Goal: Submit feedback/report problem: Submit feedback/report problem

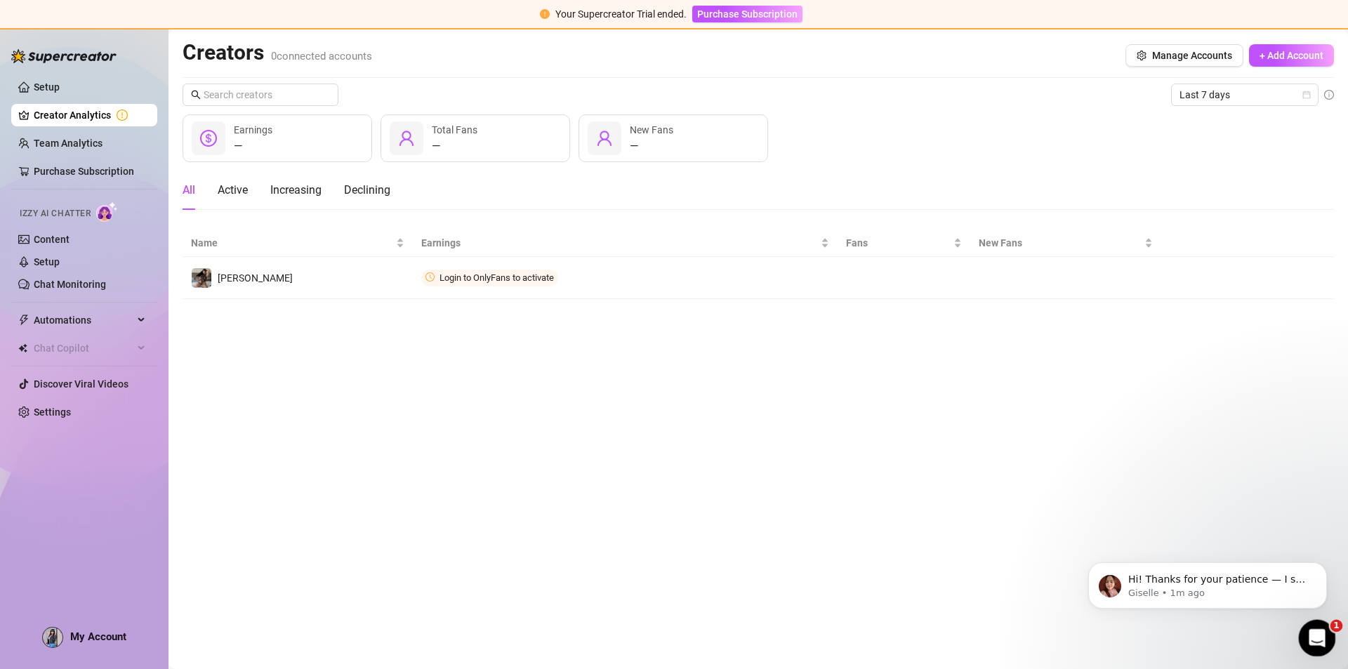
click at [1315, 643] on icon "Open Intercom Messenger" at bounding box center [1314, 636] width 23 height 23
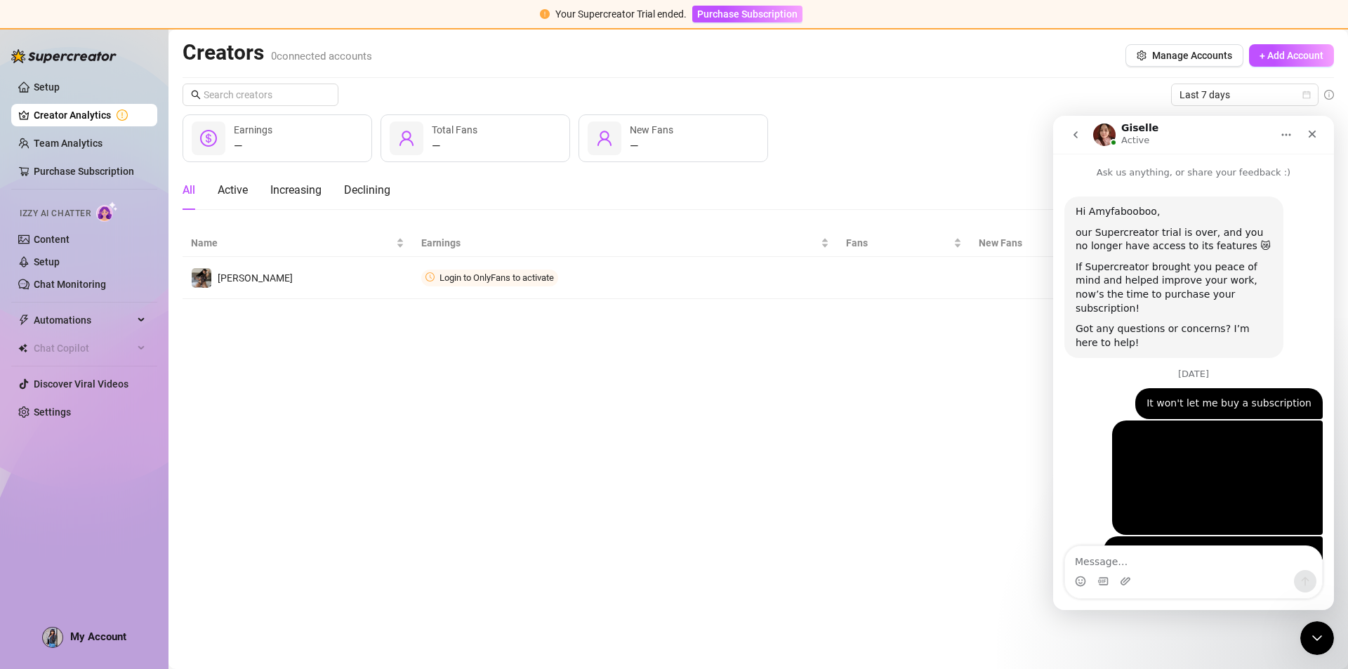
scroll to position [564, 0]
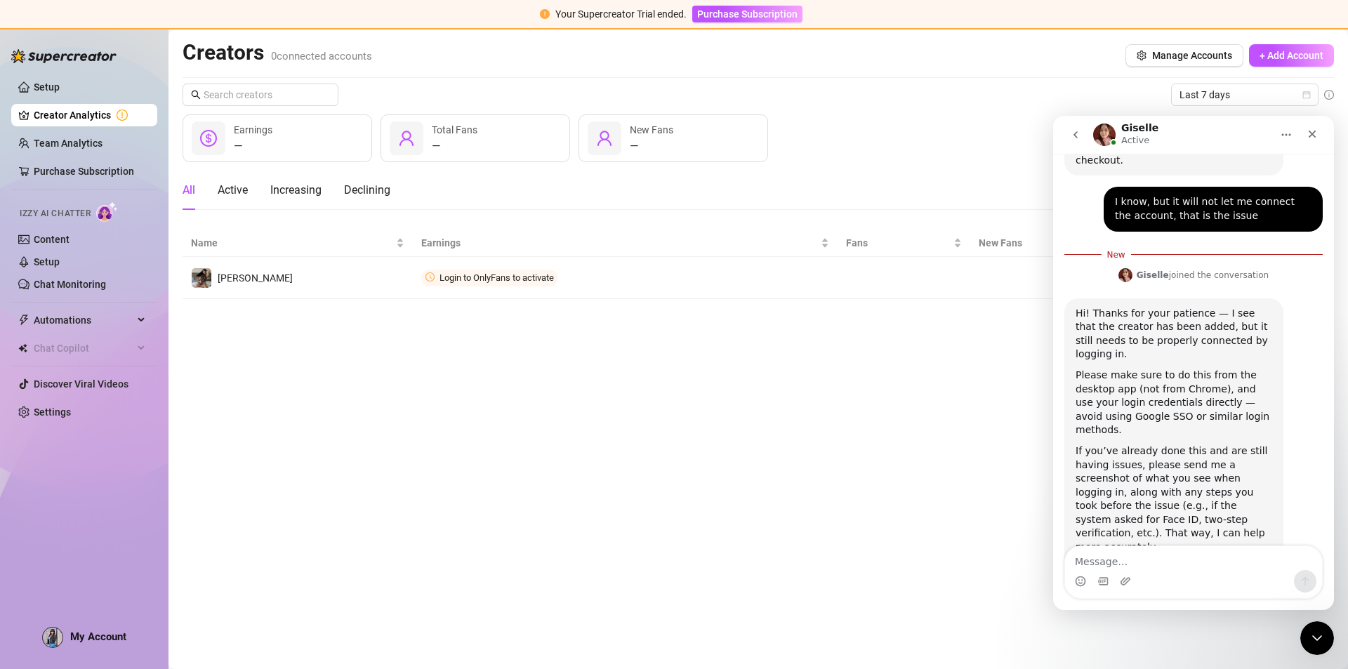
click at [1122, 550] on textarea "Message…" at bounding box center [1193, 558] width 257 height 24
type textarea "One moment!"
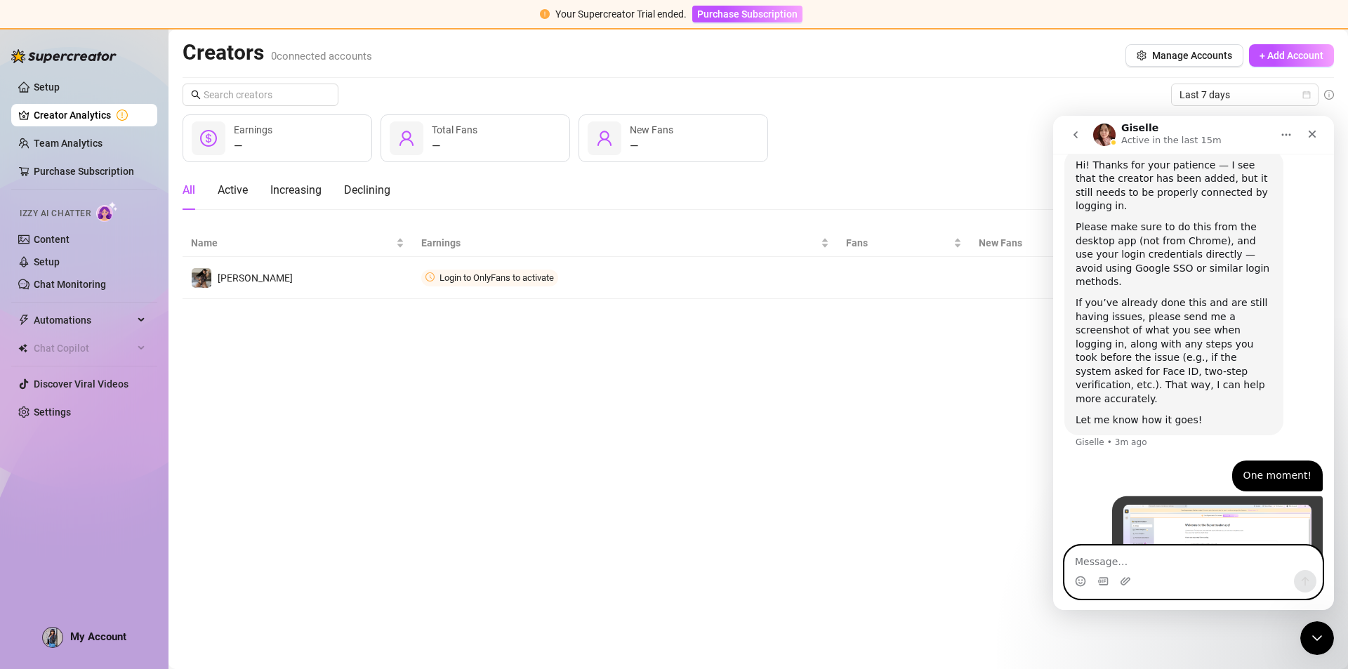
scroll to position [702, 0]
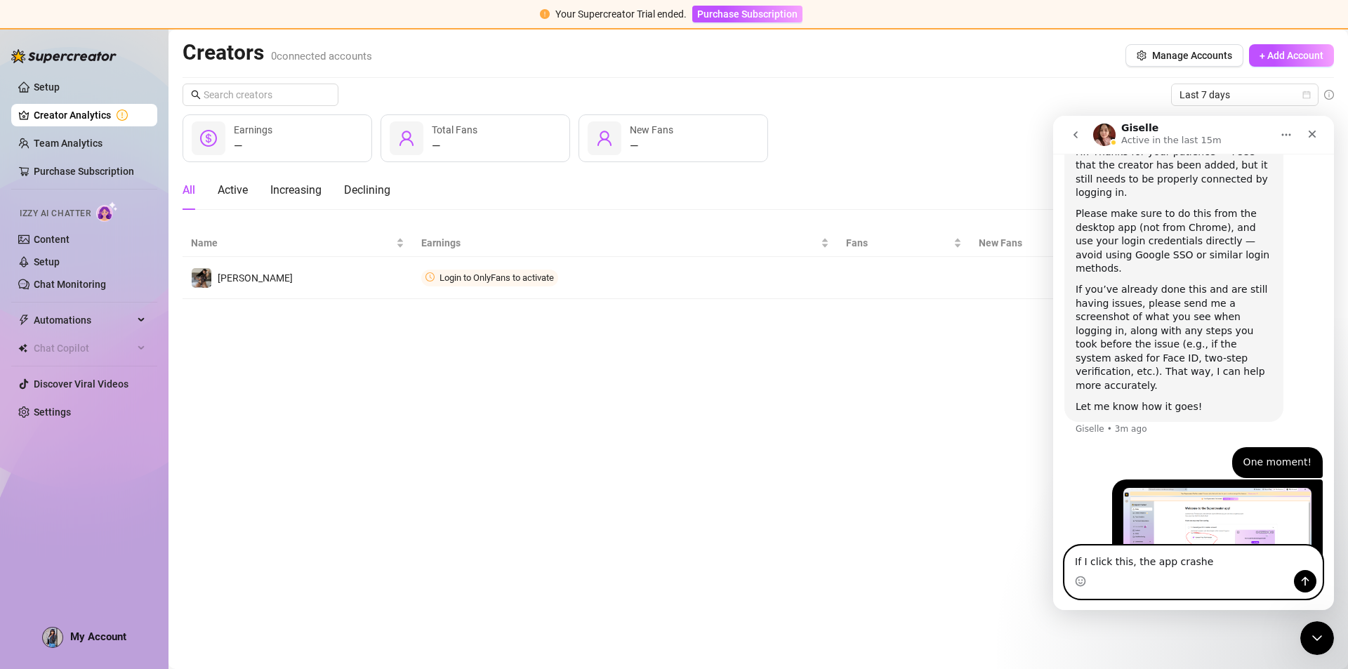
type textarea "If I click this, the app crashes"
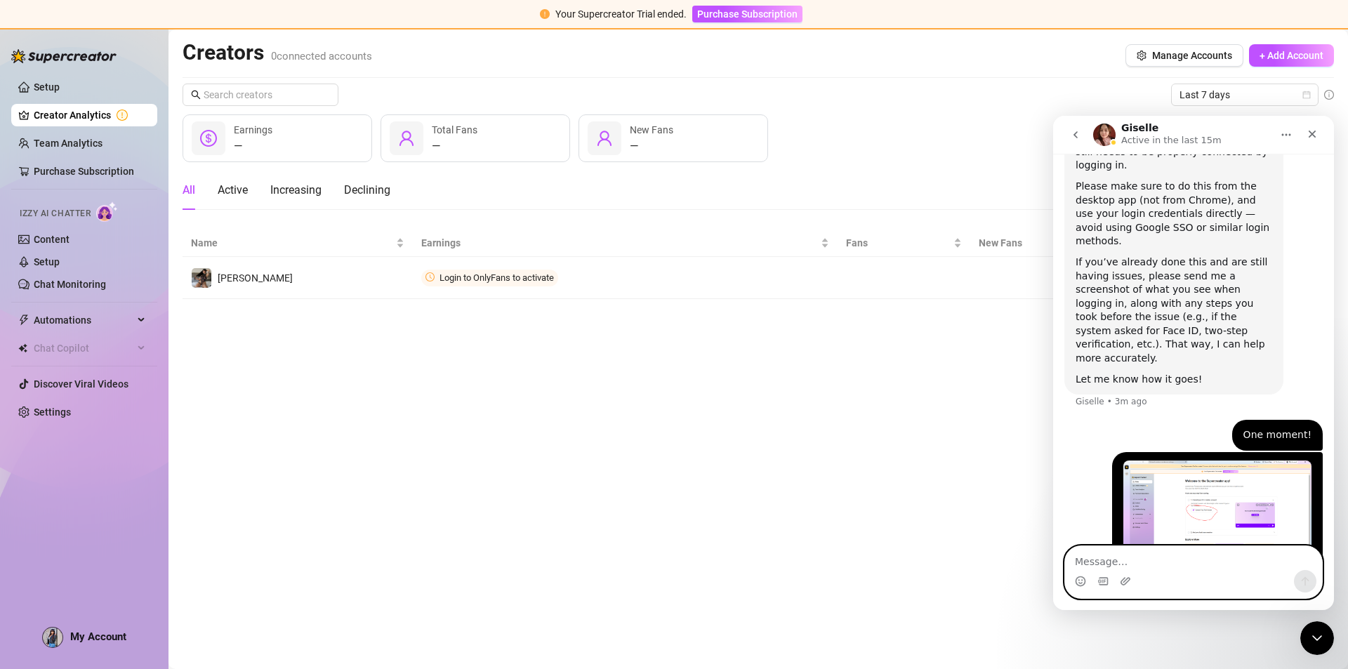
scroll to position [733, 0]
paste textarea "I"
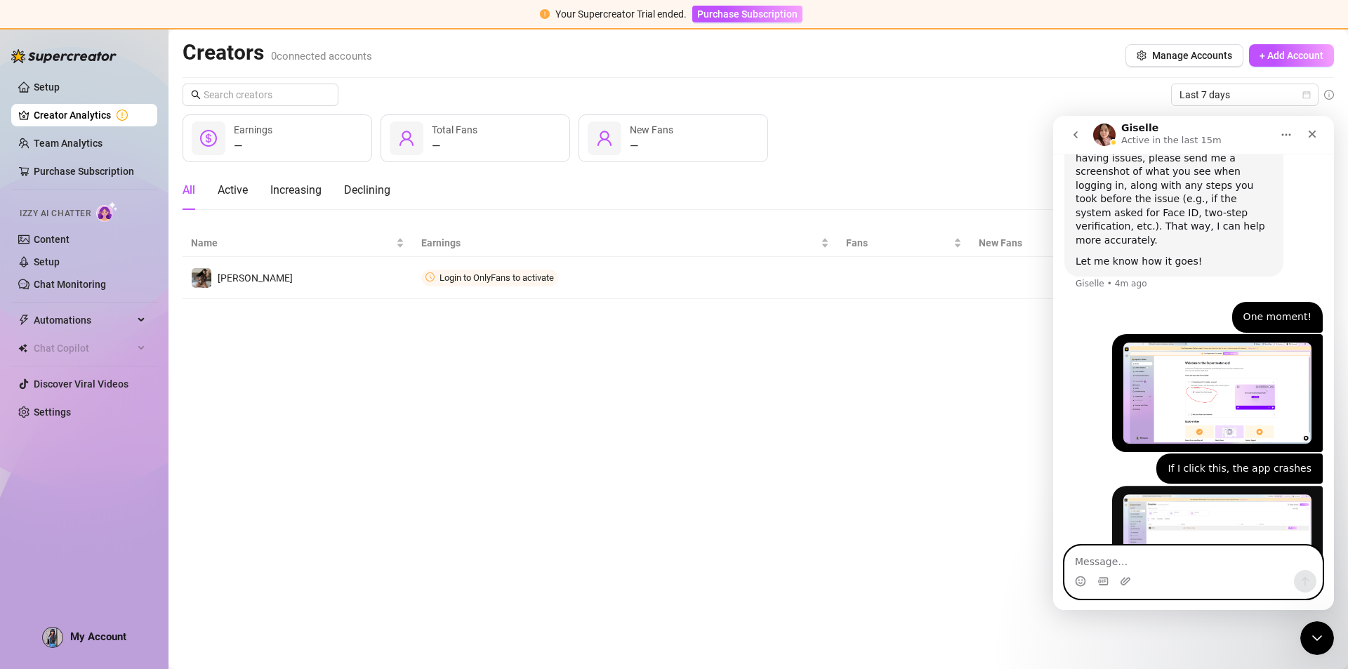
scroll to position [855, 0]
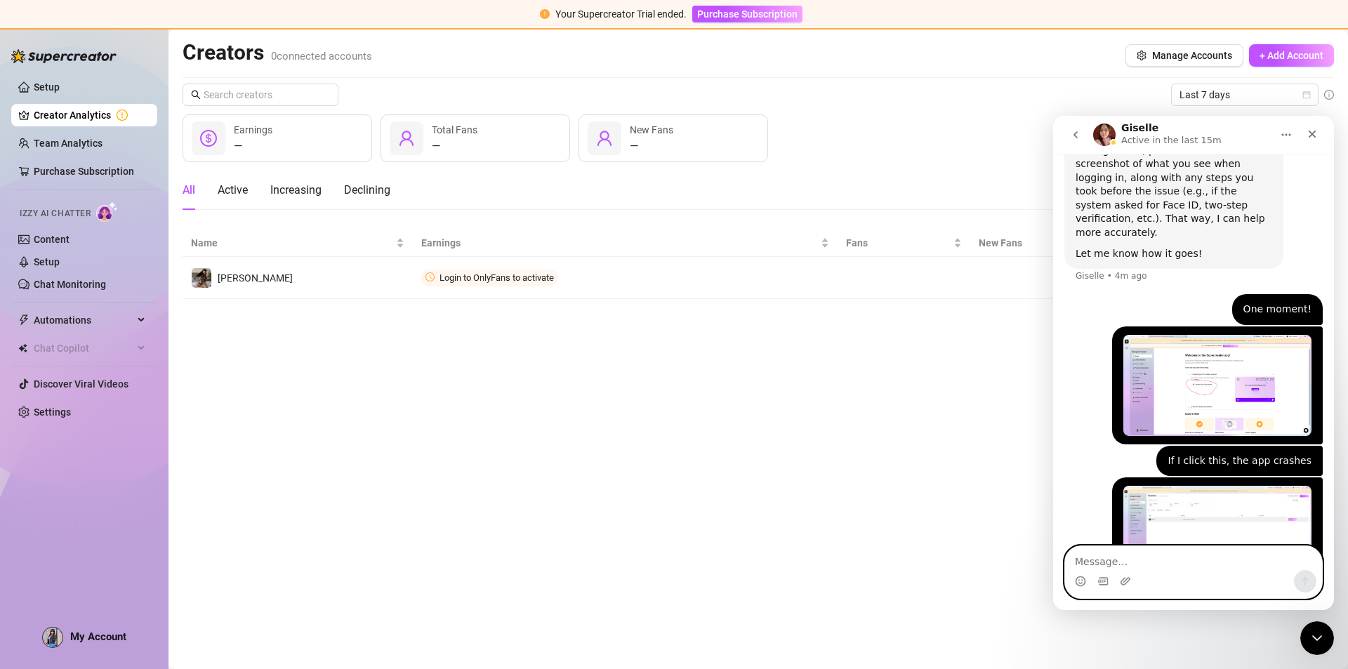
click at [1129, 557] on textarea "Message…" at bounding box center [1193, 558] width 257 height 24
type textarea "If I click this purple button, the app crashes"
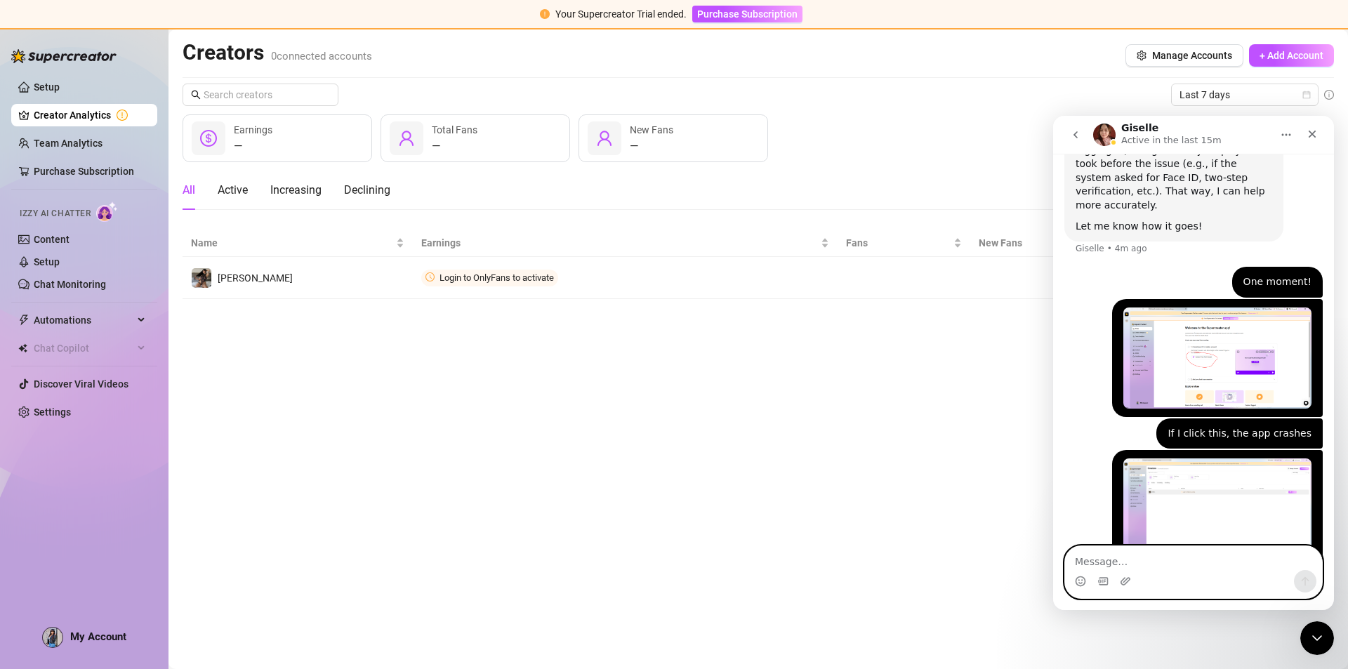
scroll to position [886, 0]
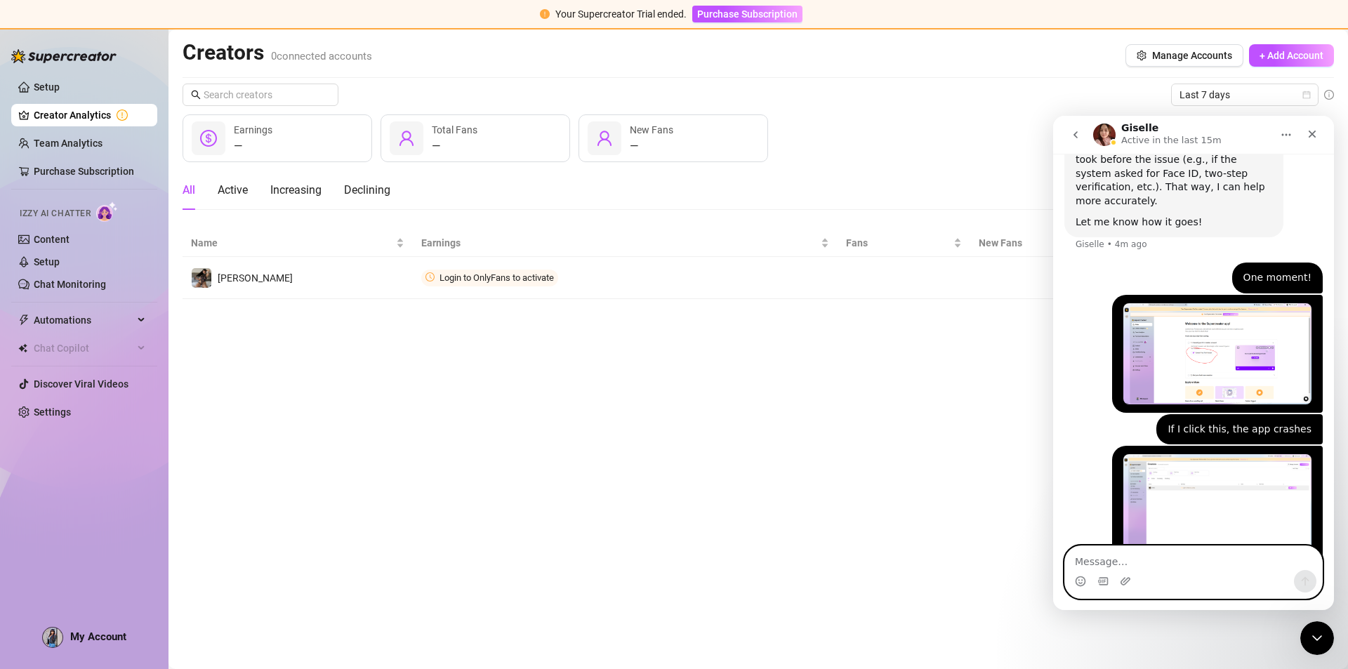
click at [1131, 569] on textarea "Message…" at bounding box center [1193, 558] width 257 height 24
click at [1232, 454] on img "Amyfabooboo says…" at bounding box center [1217, 505] width 188 height 103
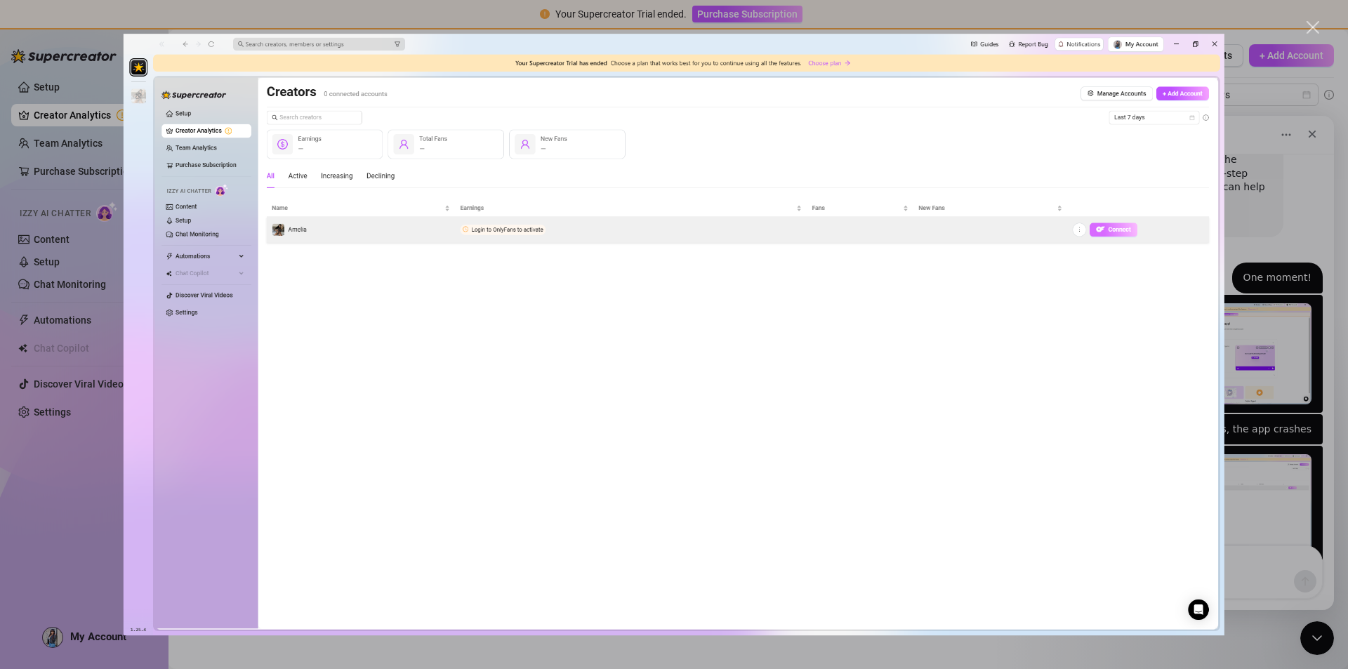
click at [1263, 184] on div "Intercom messenger" at bounding box center [674, 334] width 1348 height 669
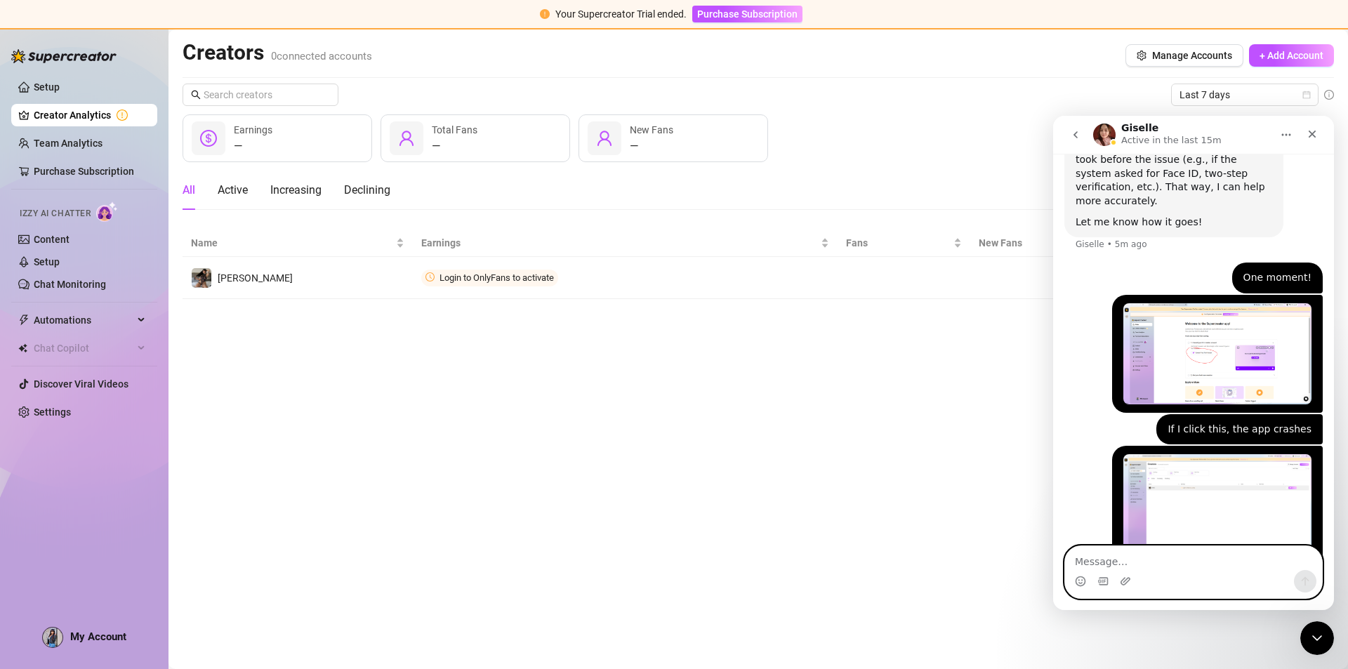
click at [1136, 564] on textarea "Message…" at bounding box center [1193, 558] width 257 height 24
type textarea "The one that says "connect""
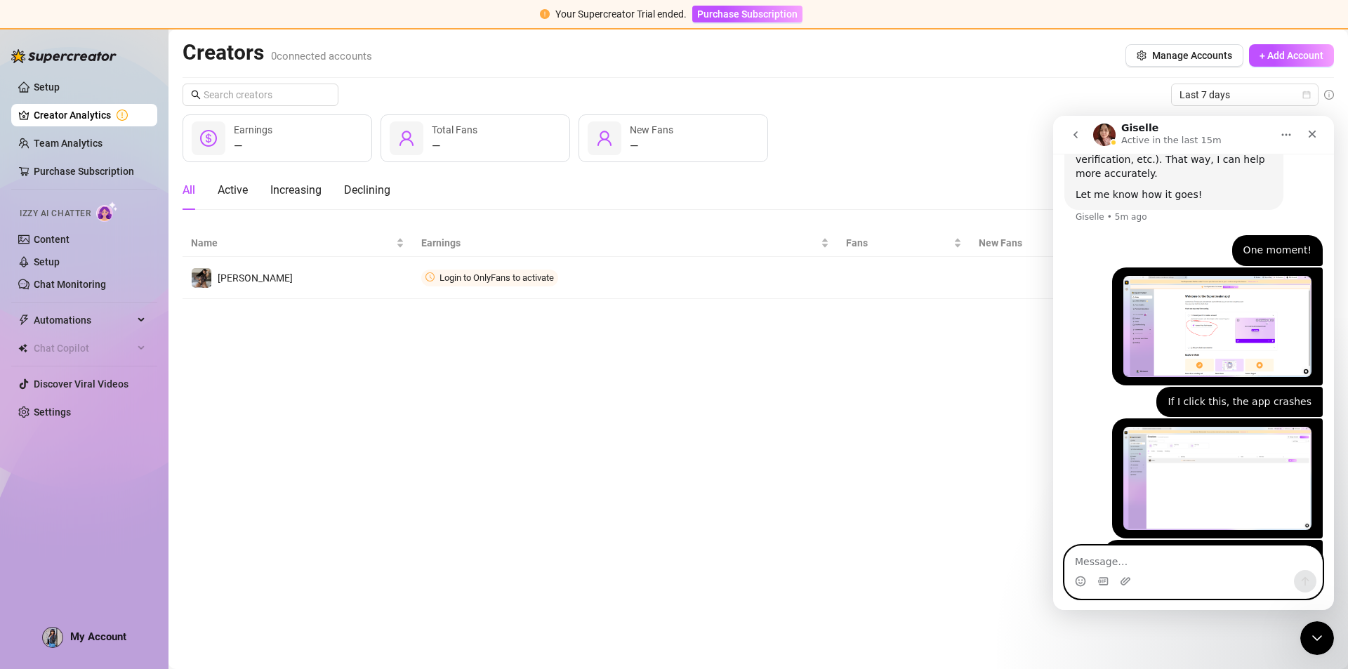
scroll to position [919, 0]
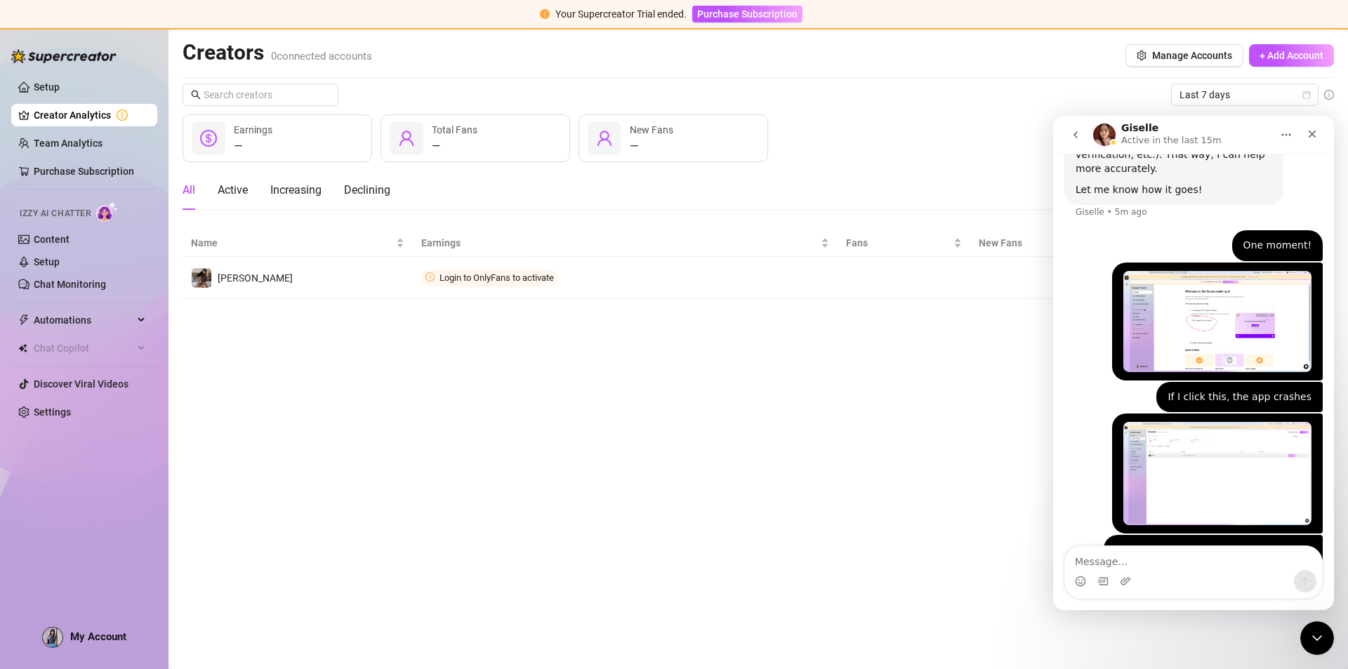
click at [780, 393] on main "Creators 0 connected accounts Manage Accounts + Add Account Last 7 days — Earni…" at bounding box center [757, 348] width 1179 height 639
click at [1108, 559] on textarea "Message…" at bounding box center [1193, 558] width 257 height 24
type textarea "I also cannot do it through any web browser"
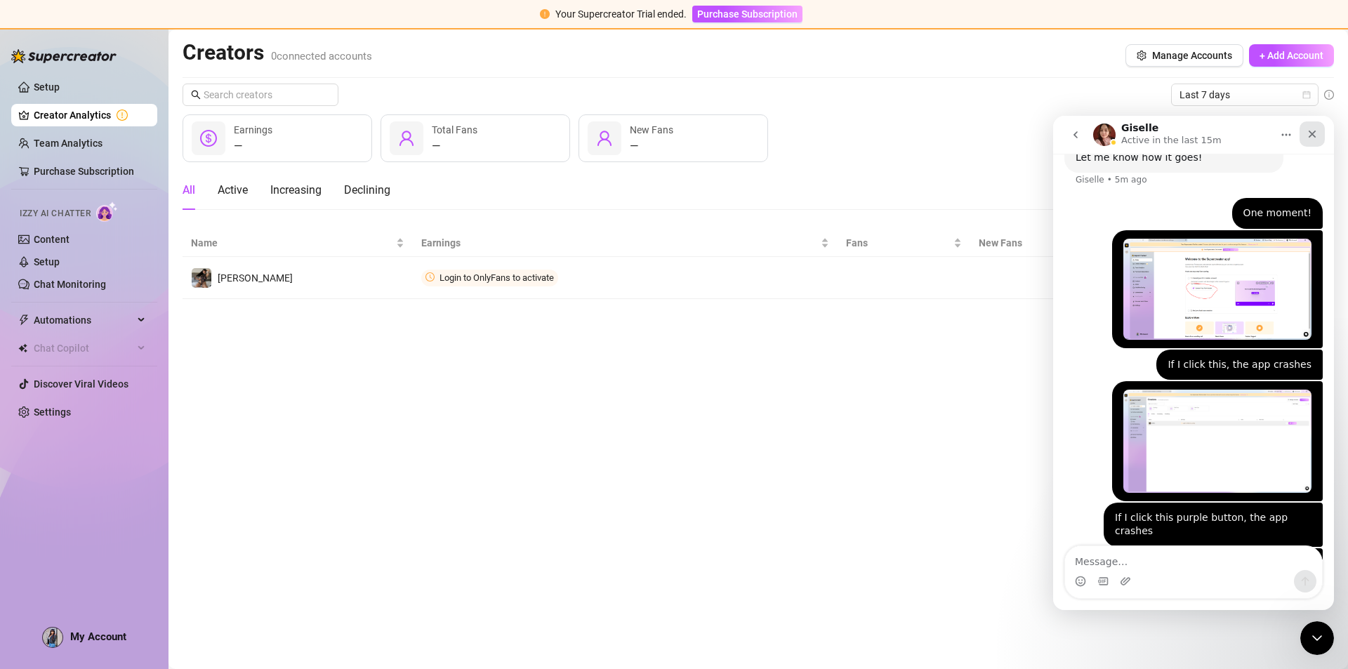
click at [1306, 140] on div "Close" at bounding box center [1311, 133] width 25 height 25
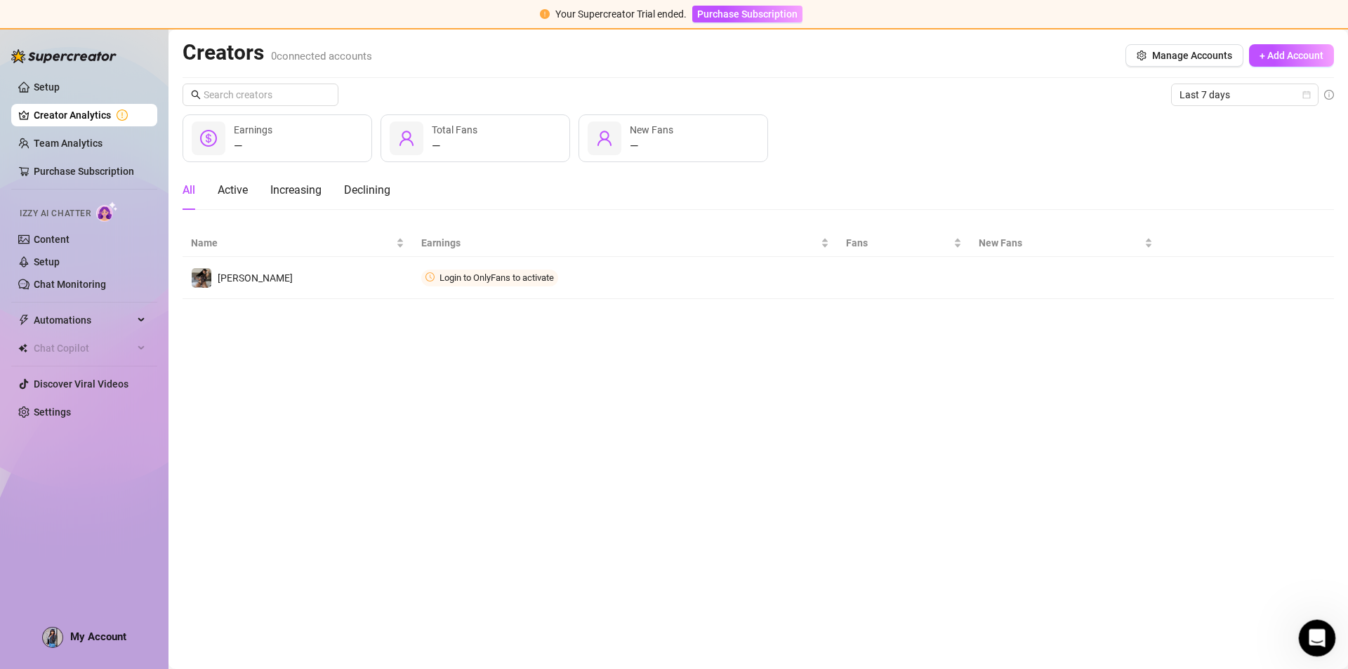
click at [1309, 634] on icon "Open Intercom Messenger" at bounding box center [1314, 636] width 23 height 23
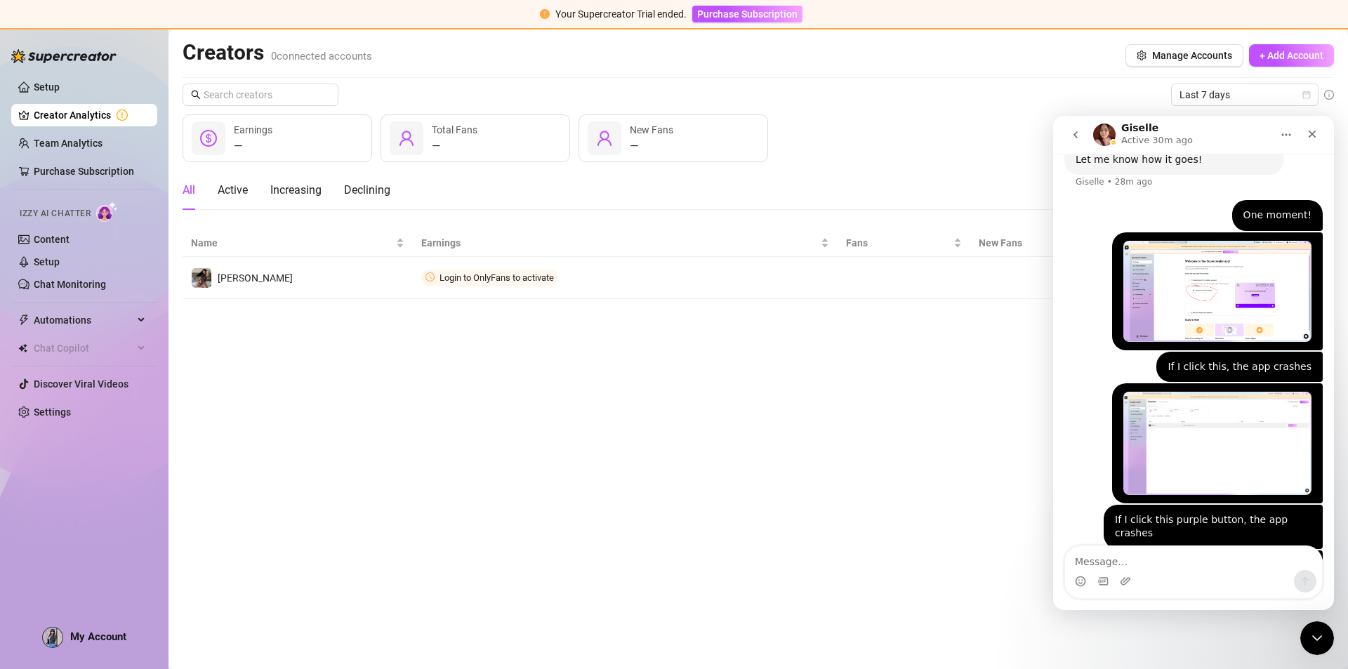
click at [723, 515] on main "Creators 0 connected accounts Manage Accounts + Add Account Last 7 days — Earni…" at bounding box center [757, 348] width 1179 height 639
